Goal: Check status: Check status

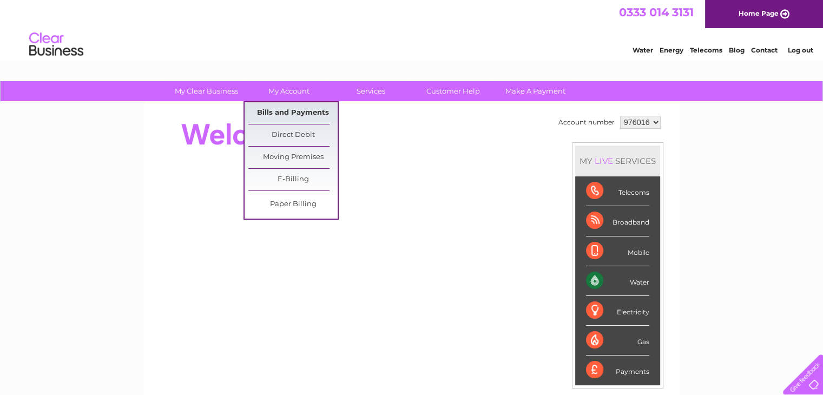
click at [292, 112] on link "Bills and Payments" at bounding box center [292, 113] width 89 height 22
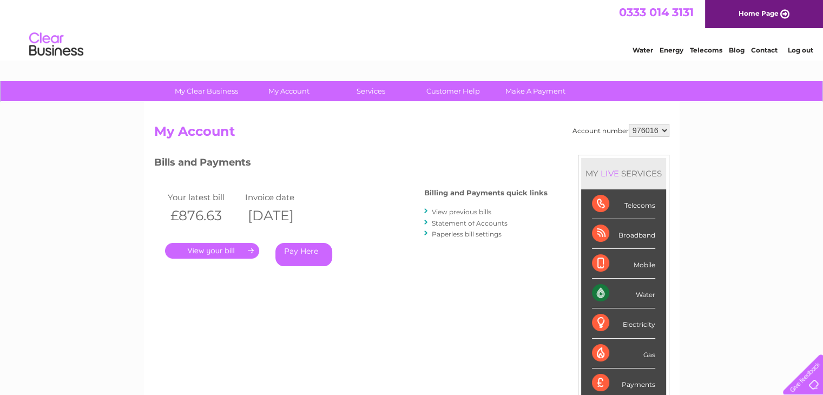
click at [210, 245] on link "." at bounding box center [212, 251] width 94 height 16
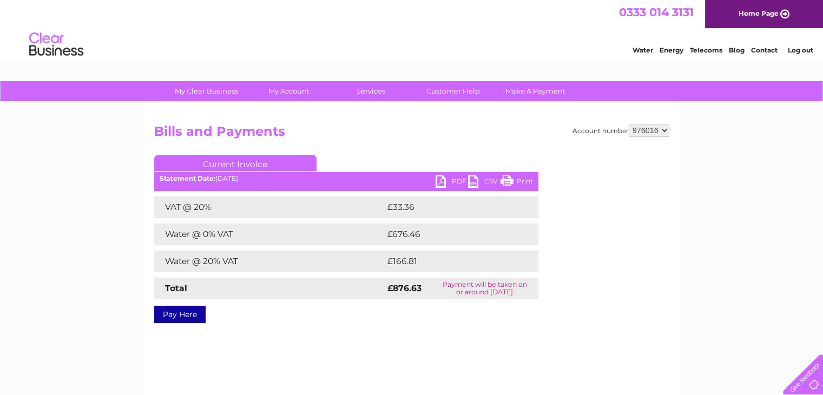
drag, startPoint x: 795, startPoint y: 1, endPoint x: 544, endPoint y: 36, distance: 254.0
click at [544, 36] on div "Water Energy Telecoms Blog Contact Log out" at bounding box center [411, 45] width 823 height 35
click at [445, 182] on link "PDF" at bounding box center [452, 183] width 32 height 16
